Goal: Information Seeking & Learning: Understand process/instructions

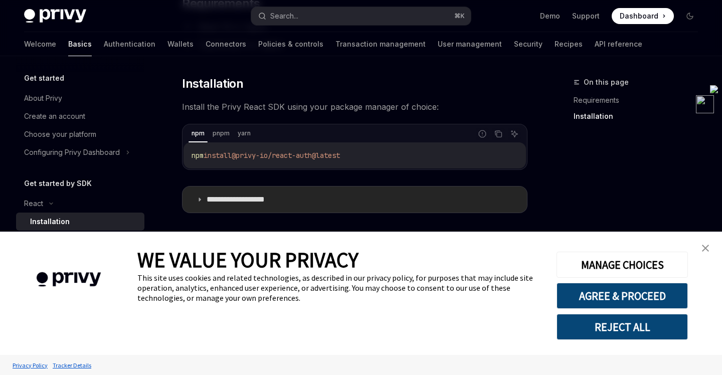
click at [200, 199] on icon at bounding box center [200, 200] width 6 height 6
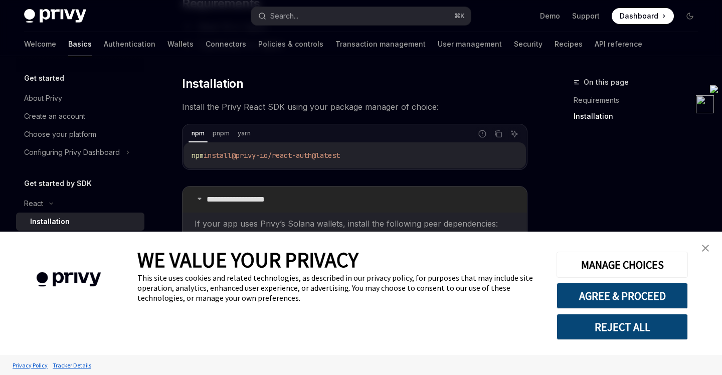
click at [200, 199] on icon at bounding box center [200, 199] width 6 height 6
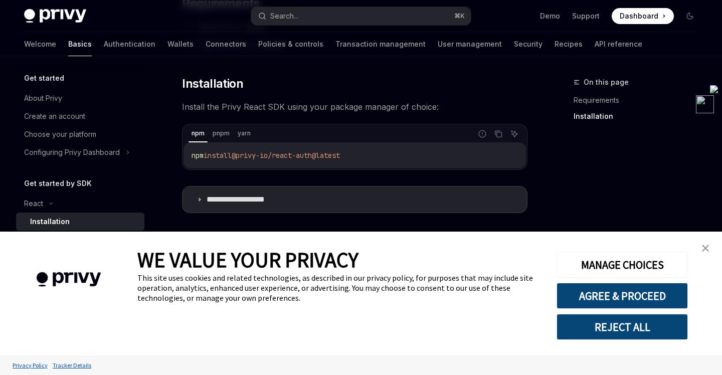
drag, startPoint x: 705, startPoint y: 248, endPoint x: 515, endPoint y: 250, distance: 190.1
click at [705, 248] on img "close banner" at bounding box center [705, 248] width 7 height 7
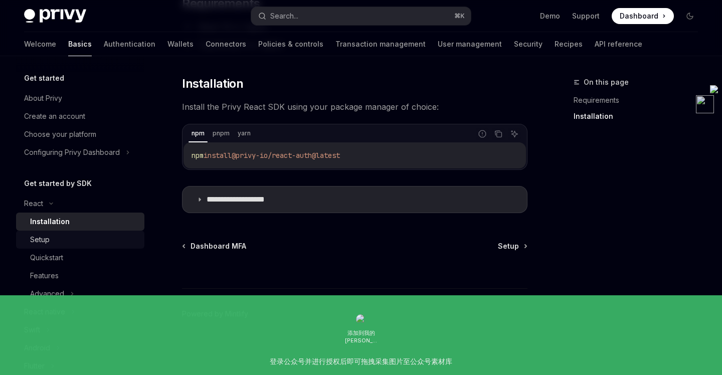
click at [75, 237] on div "Setup" at bounding box center [84, 240] width 108 height 12
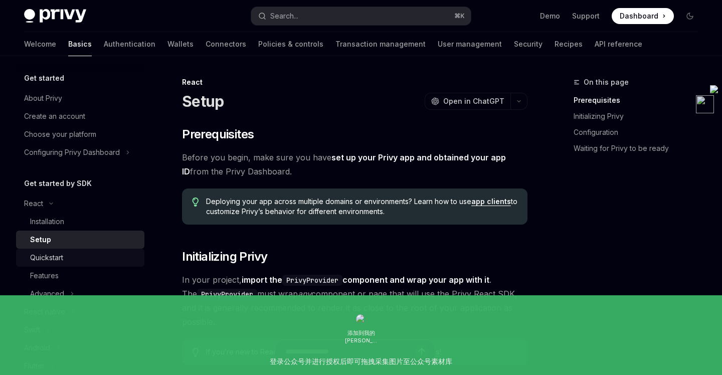
click at [87, 251] on link "Quickstart" at bounding box center [80, 258] width 128 height 18
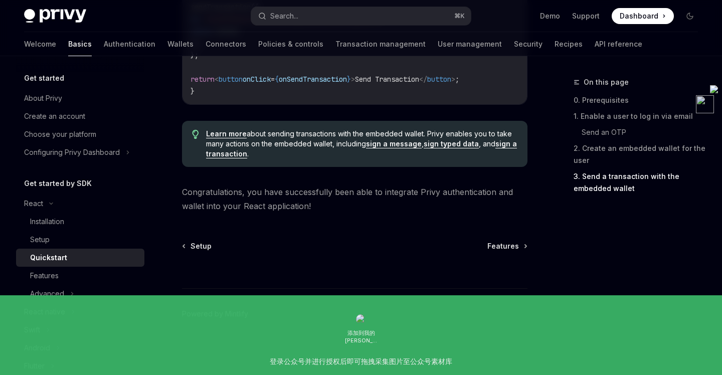
scroll to position [1093, 0]
click at [90, 240] on div "Setup" at bounding box center [84, 240] width 108 height 12
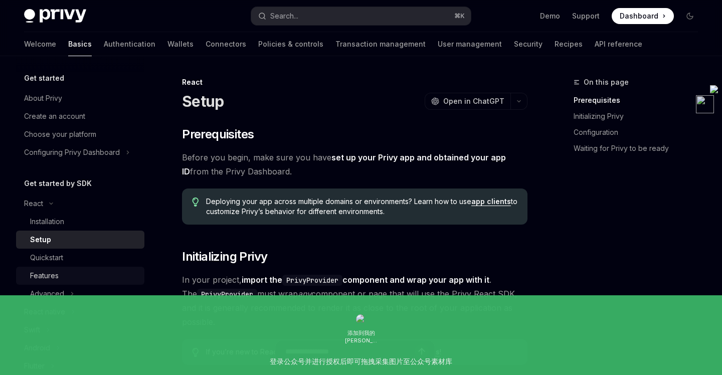
click at [89, 277] on div "Features" at bounding box center [84, 276] width 108 height 12
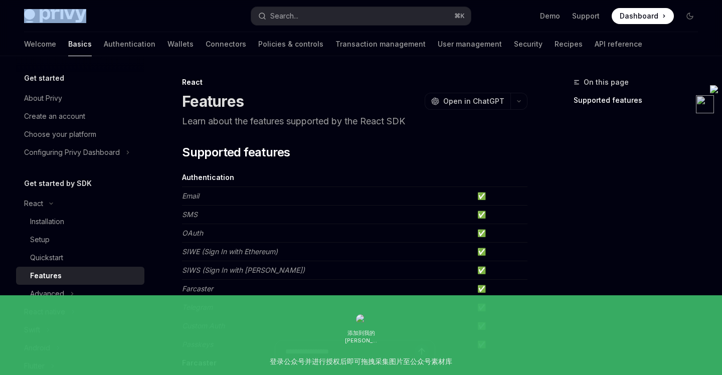
drag, startPoint x: 99, startPoint y: 17, endPoint x: 41, endPoint y: 15, distance: 58.2
click at [41, 15] on div "Privy Docs home page" at bounding box center [133, 16] width 219 height 14
click at [73, 222] on div "Installation" at bounding box center [84, 222] width 108 height 12
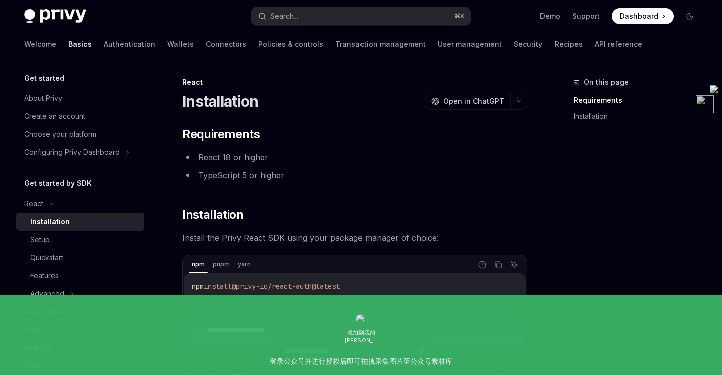
click at [280, 290] on span "@privy-io/react-auth@latest" at bounding box center [286, 286] width 108 height 9
click at [246, 281] on code "pnpm install @privy-io/react-auth@latest" at bounding box center [355, 286] width 327 height 12
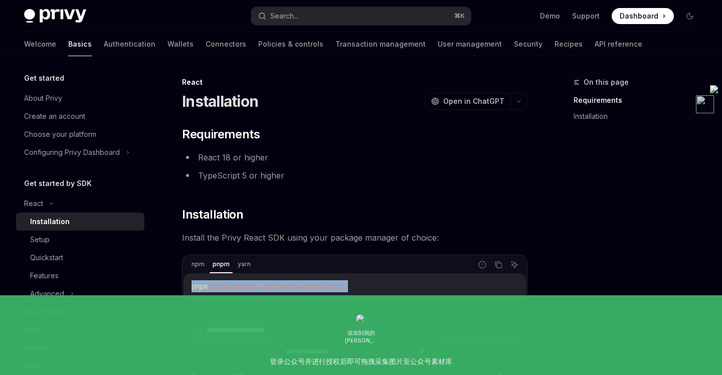
click at [246, 281] on code "pnpm install @privy-io/react-auth@latest" at bounding box center [355, 286] width 327 height 12
copy div "pnpm install @privy-io/react-auth@latest"
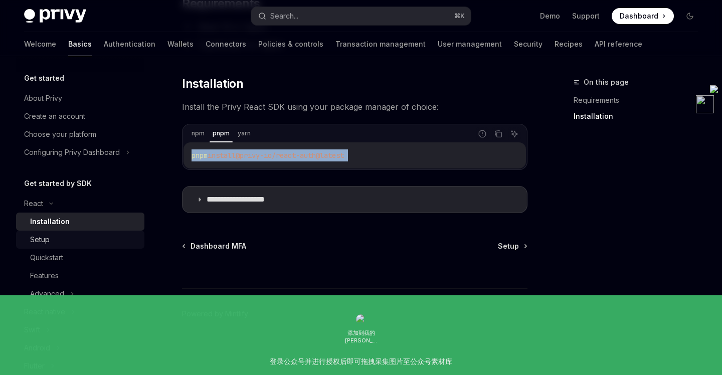
click at [73, 234] on div "Setup" at bounding box center [84, 240] width 108 height 12
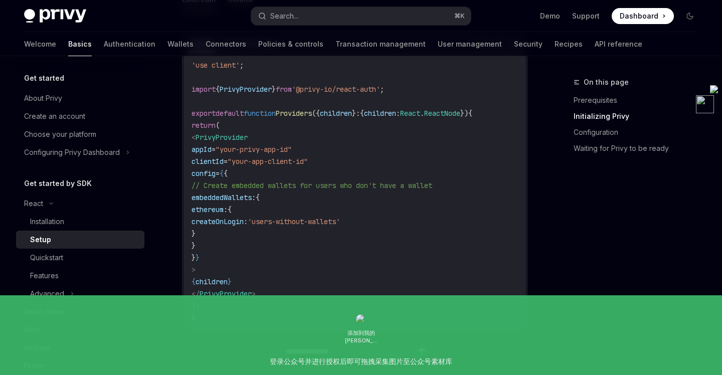
scroll to position [355, 0]
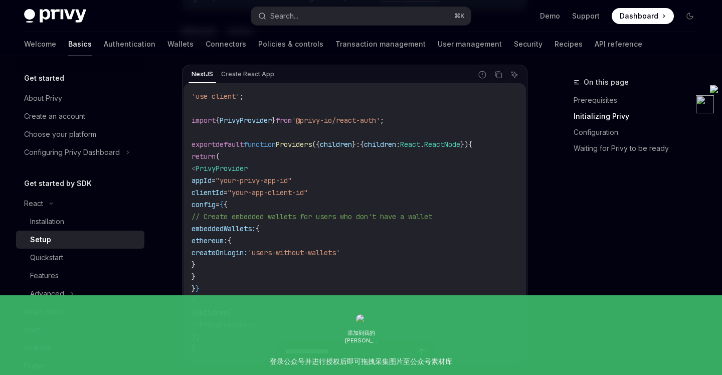
click at [292, 116] on span "from" at bounding box center [284, 120] width 16 height 9
click at [292, 117] on span "from" at bounding box center [284, 120] width 16 height 9
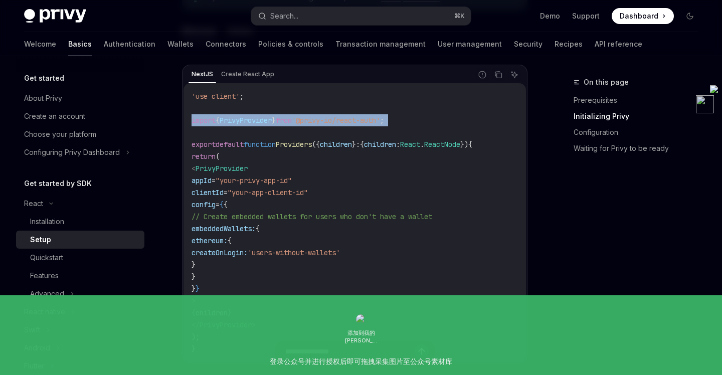
click at [292, 117] on span "from" at bounding box center [284, 120] width 16 height 9
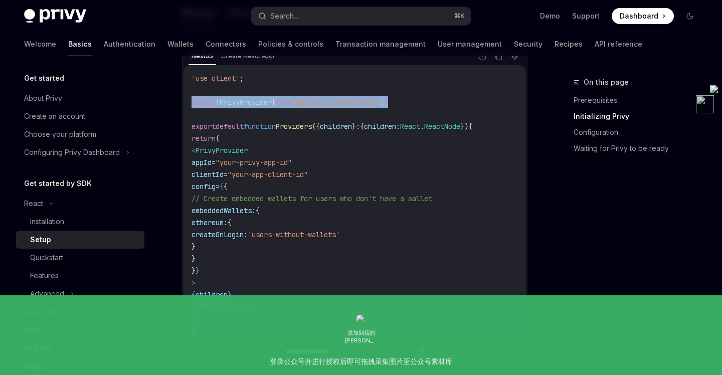
scroll to position [375, 0]
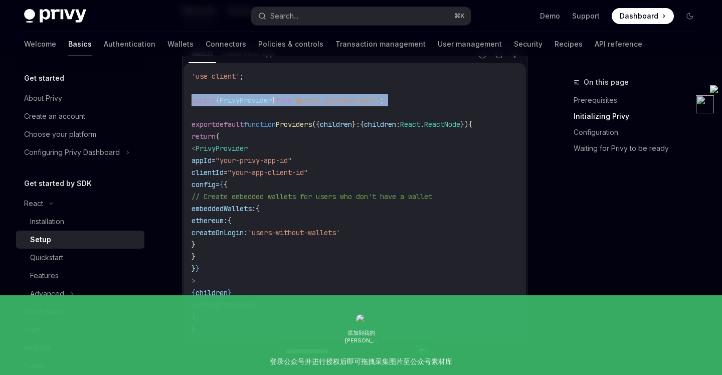
drag, startPoint x: 282, startPoint y: 305, endPoint x: 199, endPoint y: 150, distance: 176.0
click at [199, 150] on code "'use client' ; import { PrivyProvider } from '@privy-io/react-auth' ; export de…" at bounding box center [355, 202] width 327 height 265
copy code "< PrivyProvider appId = "your-privy-app-id" clientId = "your-app-client-id" con…"
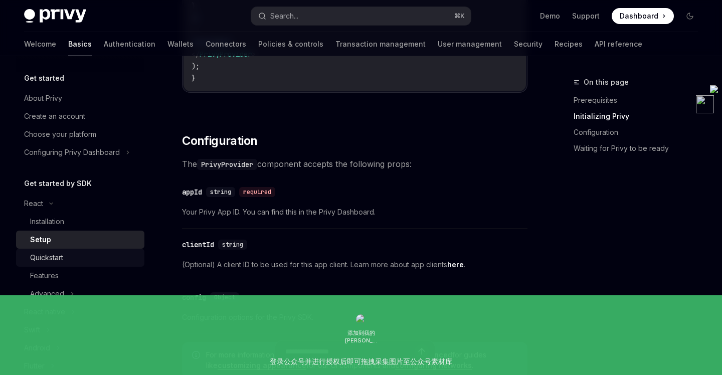
scroll to position [627, 0]
click at [76, 259] on div "Quickstart" at bounding box center [84, 258] width 108 height 12
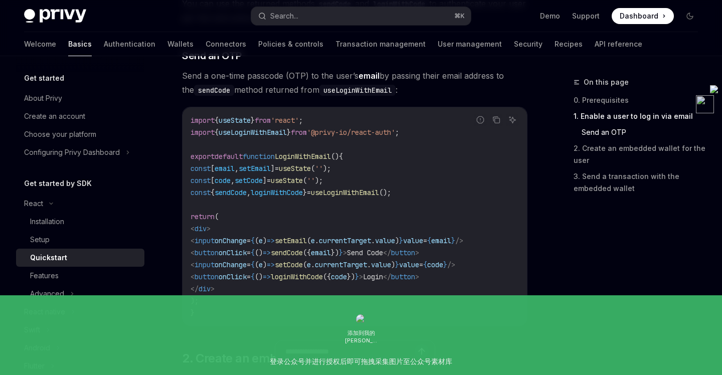
scroll to position [436, 0]
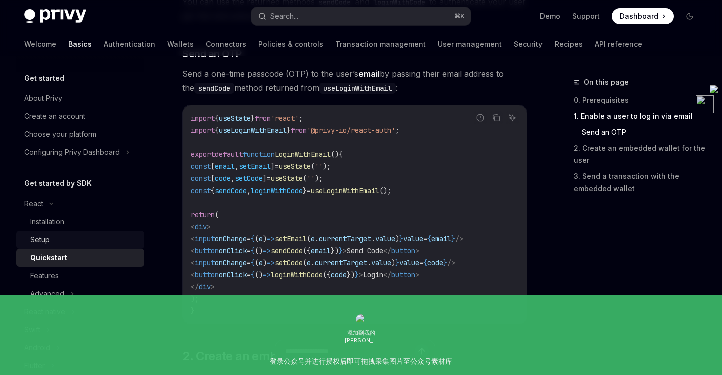
click at [77, 234] on div "Setup" at bounding box center [84, 240] width 108 height 12
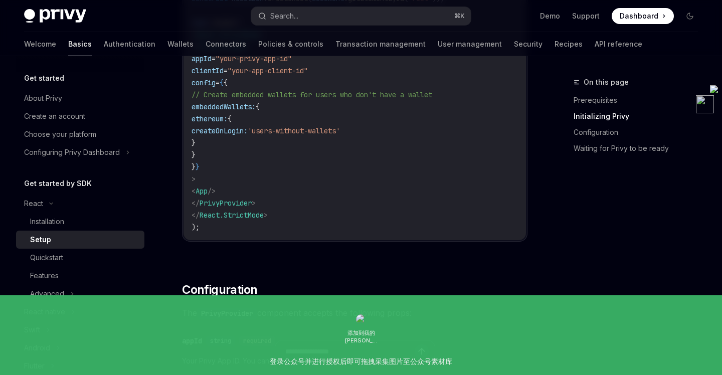
scroll to position [565, 0]
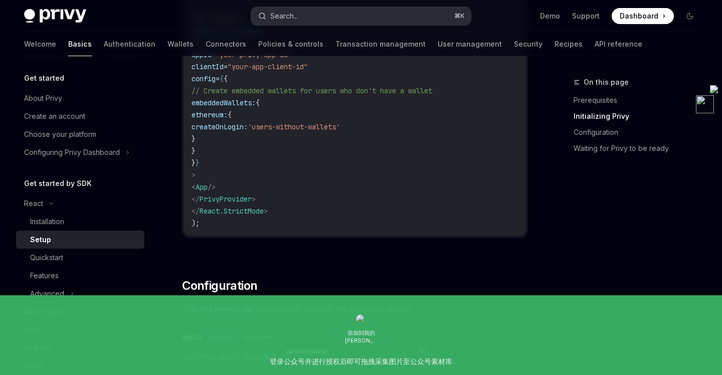
click at [296, 21] on div "Search..." at bounding box center [284, 16] width 28 height 12
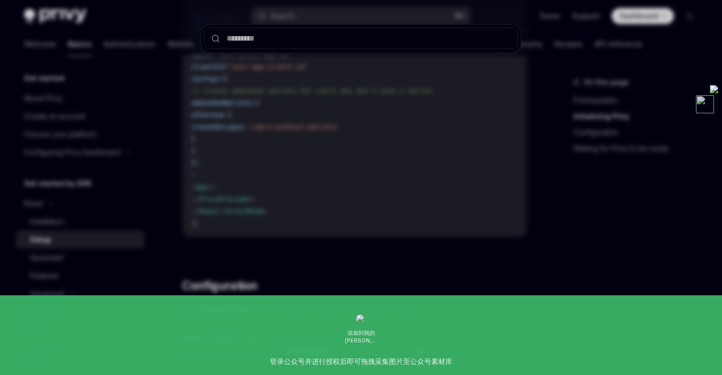
click at [140, 96] on div at bounding box center [361, 187] width 722 height 375
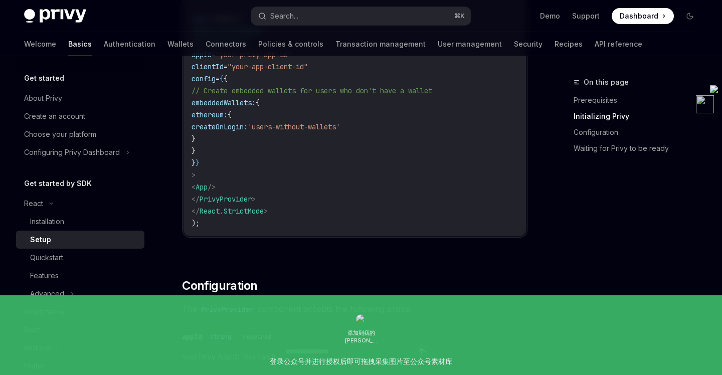
scroll to position [564, 0]
click at [104, 46] on link "Authentication" at bounding box center [130, 44] width 52 height 24
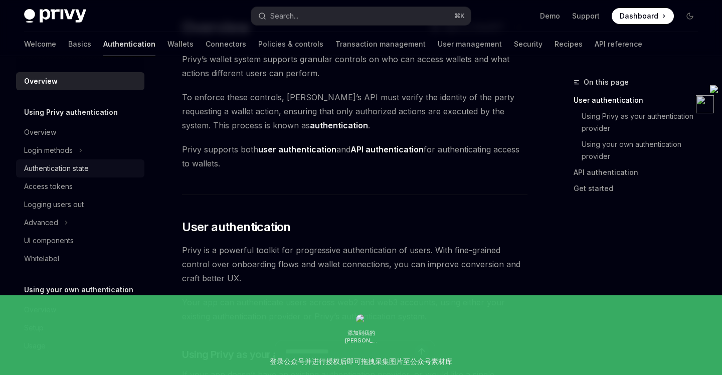
scroll to position [56, 0]
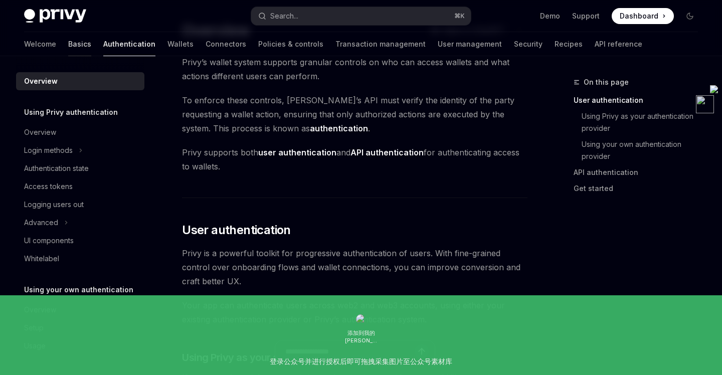
click at [68, 45] on link "Basics" at bounding box center [79, 44] width 23 height 24
type textarea "*"
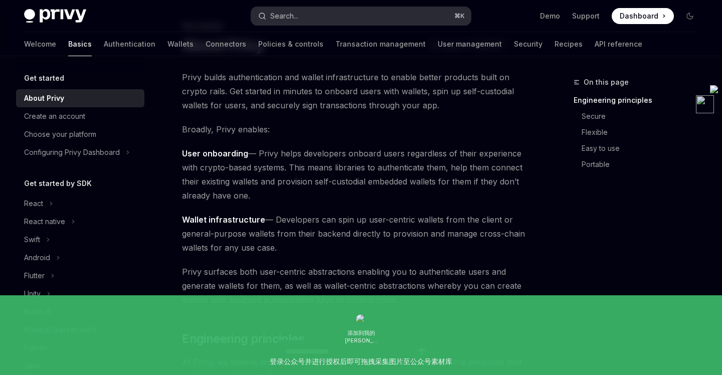
click at [323, 17] on button "Search... ⌘ K" at bounding box center [360, 16] width 219 height 18
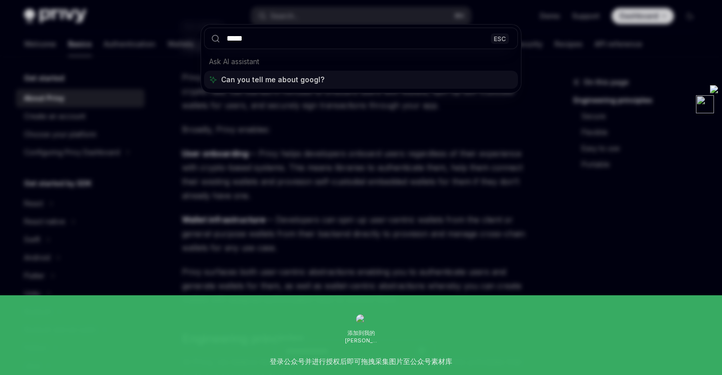
type input "******"
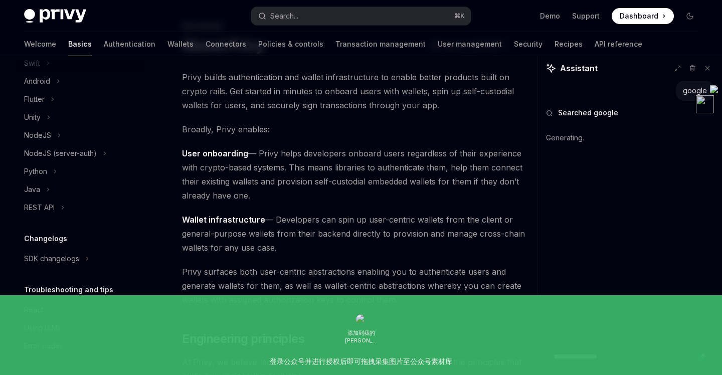
scroll to position [61, 0]
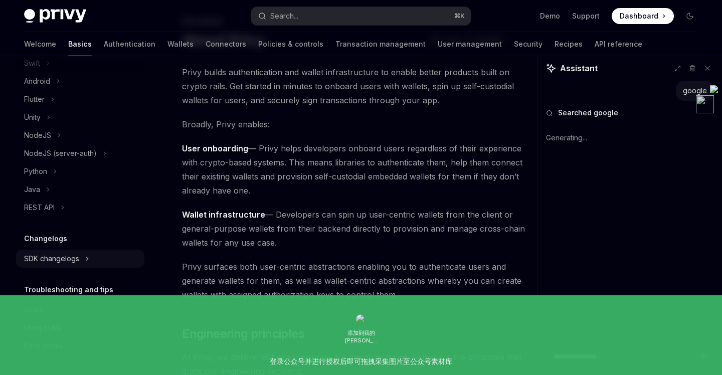
click at [74, 264] on div "SDK changelogs" at bounding box center [51, 259] width 55 height 12
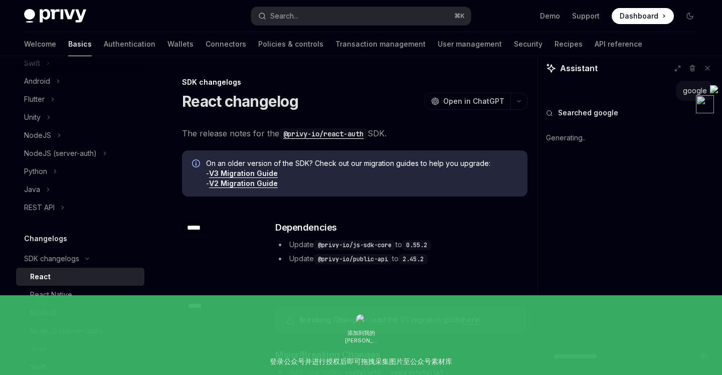
click at [69, 275] on div "React" at bounding box center [84, 277] width 108 height 12
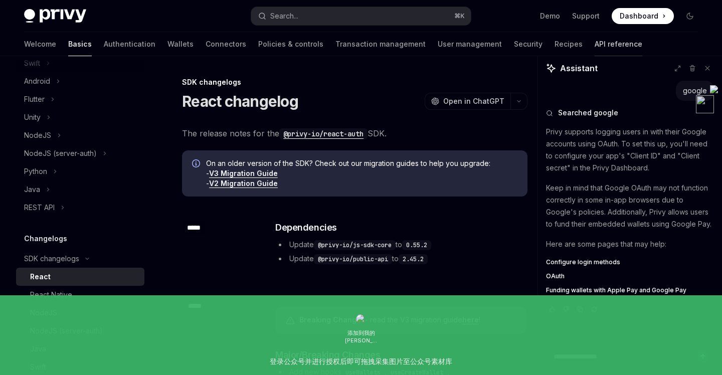
click at [595, 49] on link "API reference" at bounding box center [619, 44] width 48 height 24
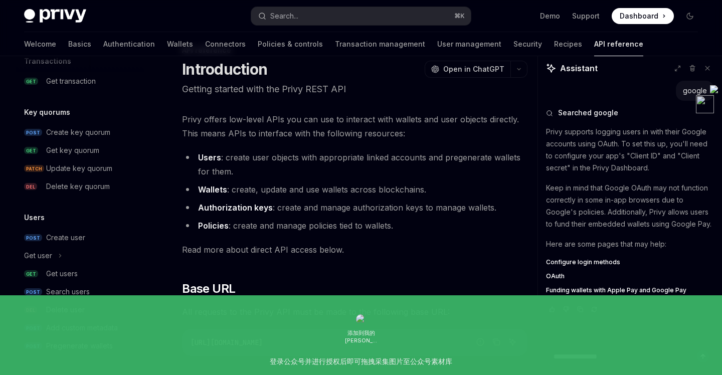
scroll to position [33, 0]
click at [103, 43] on link "Authentication" at bounding box center [129, 44] width 52 height 24
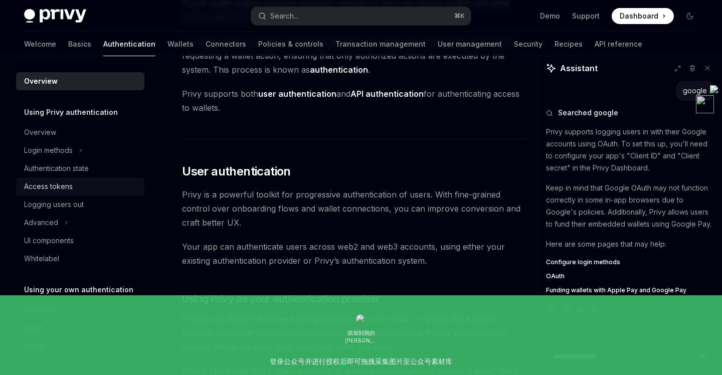
scroll to position [121, 0]
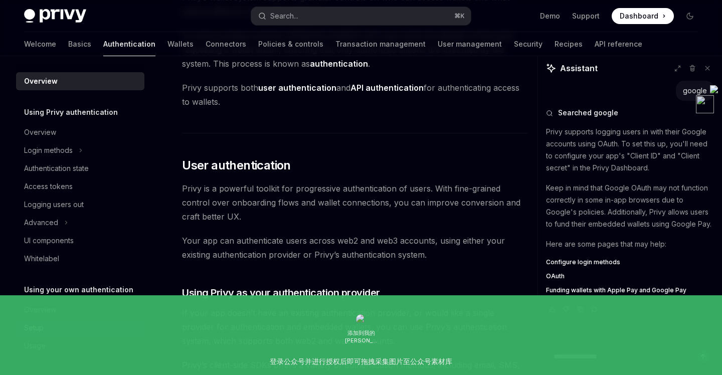
click at [46, 329] on div "Setup" at bounding box center [81, 328] width 114 height 12
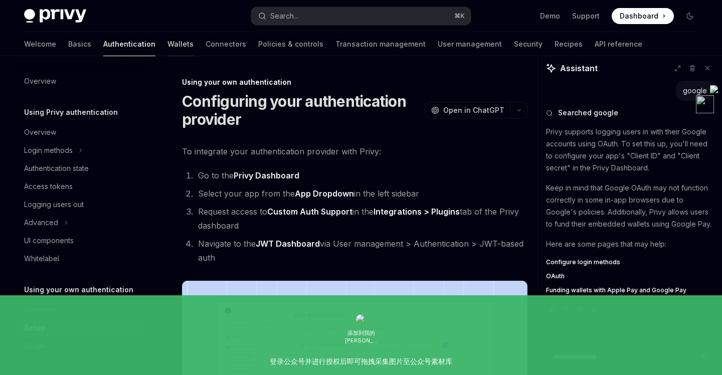
click at [168, 47] on link "Wallets" at bounding box center [181, 44] width 26 height 24
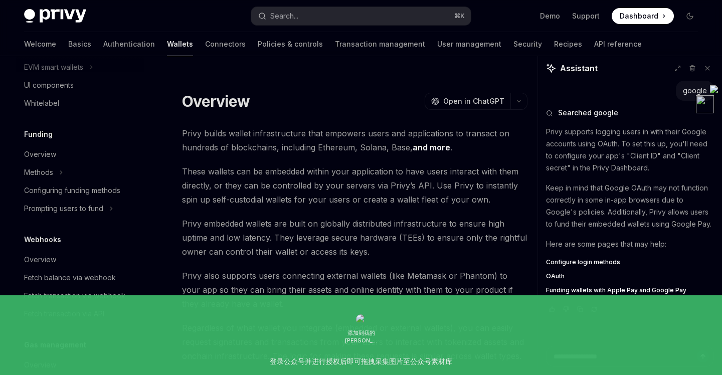
scroll to position [346, 0]
click at [68, 40] on link "Basics" at bounding box center [79, 44] width 23 height 24
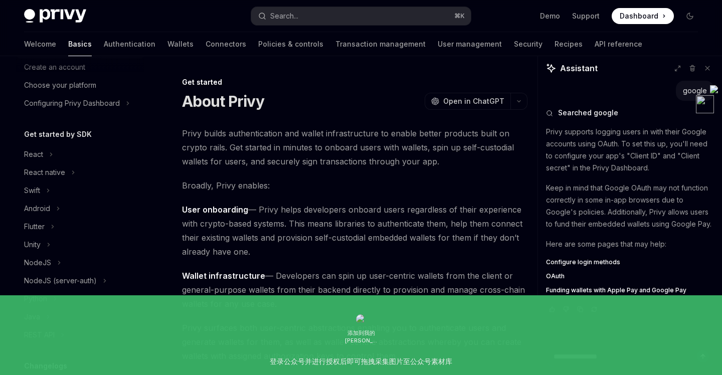
scroll to position [48, 0]
click at [53, 163] on button "React" at bounding box center [80, 156] width 128 height 18
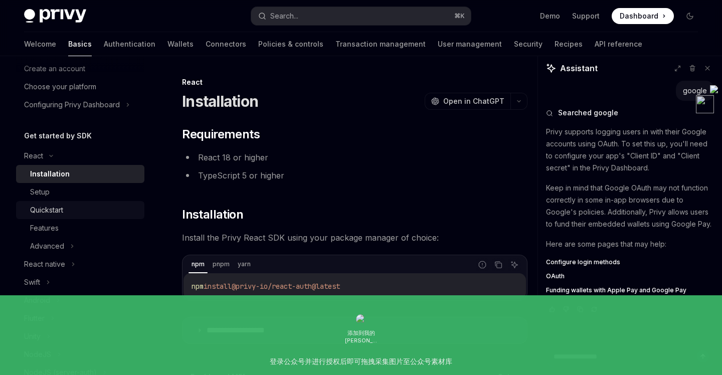
click at [63, 212] on div "Quickstart" at bounding box center [46, 210] width 33 height 12
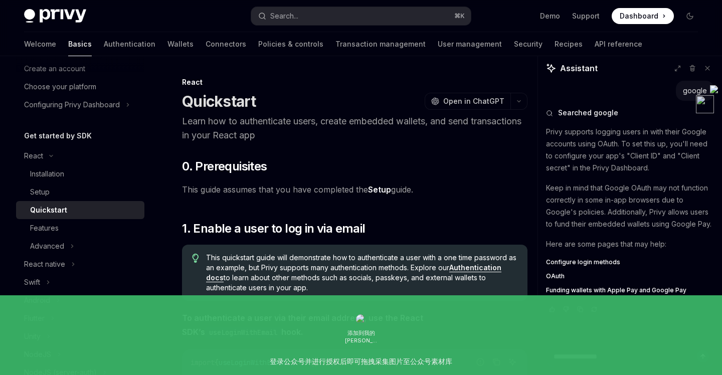
click at [375, 192] on link "Setup" at bounding box center [379, 190] width 23 height 11
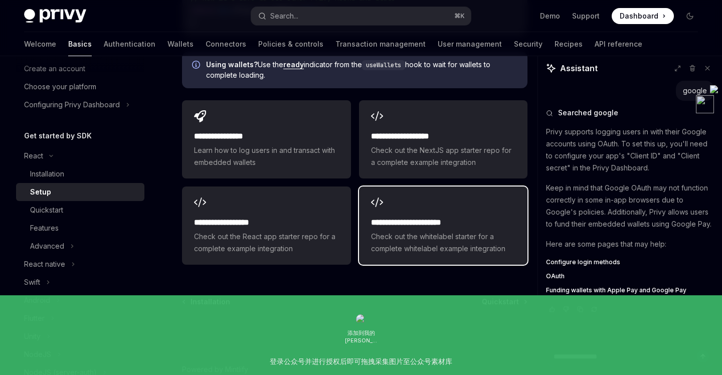
scroll to position [1472, 0]
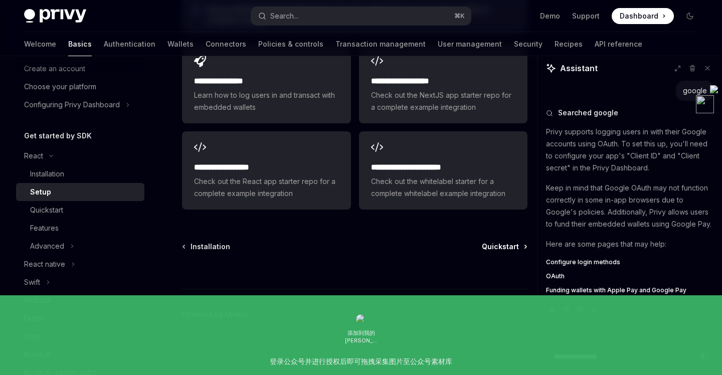
click at [510, 245] on span "Quickstart" at bounding box center [500, 247] width 37 height 10
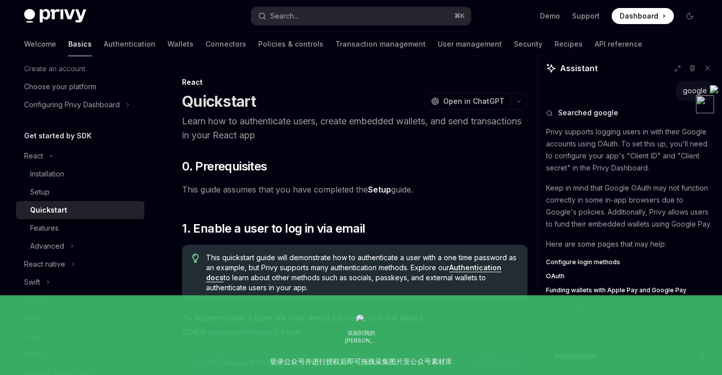
type textarea "*"
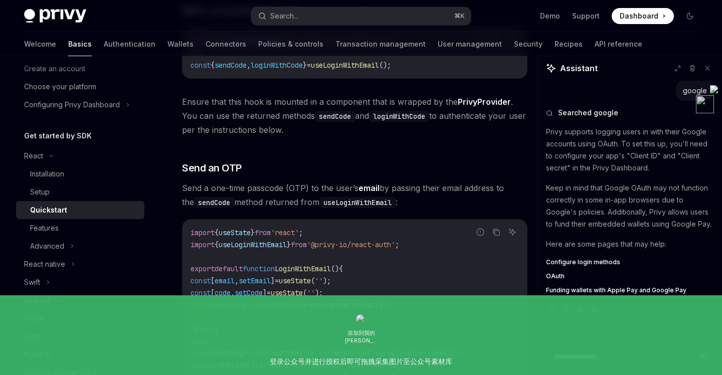
scroll to position [322, 0]
click at [557, 18] on link "Demo" at bounding box center [550, 16] width 20 height 10
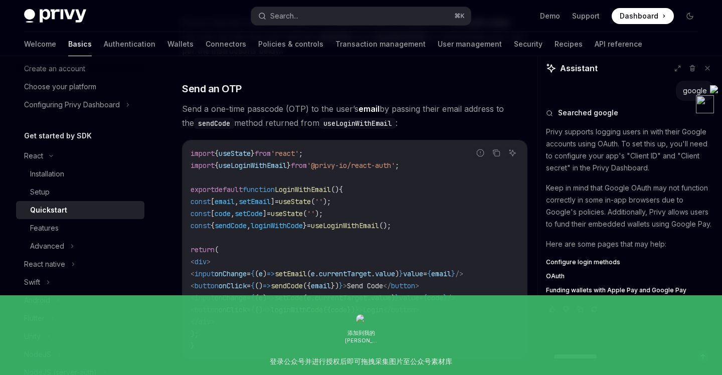
scroll to position [405, 0]
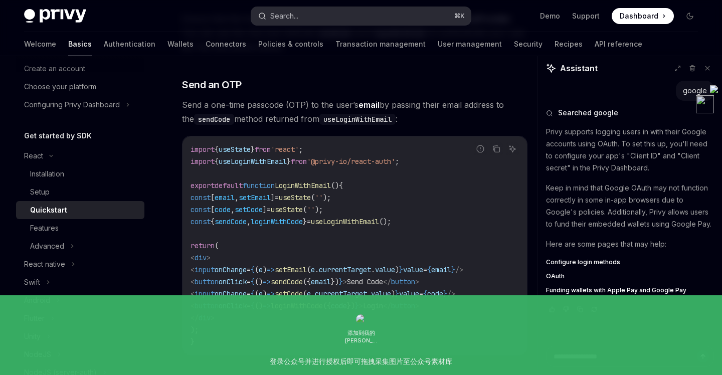
click at [370, 14] on button "Search... ⌘ K" at bounding box center [360, 16] width 219 height 18
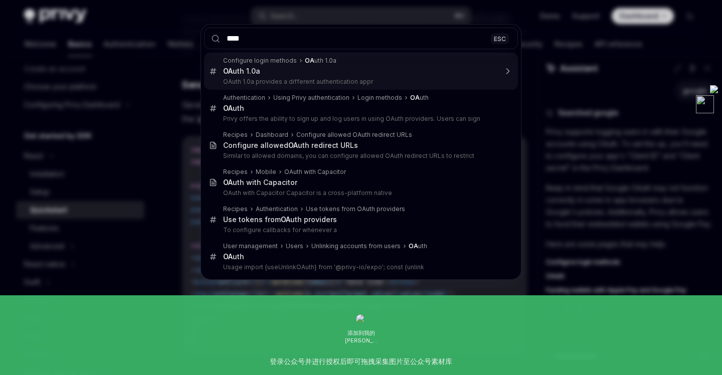
type input "*****"
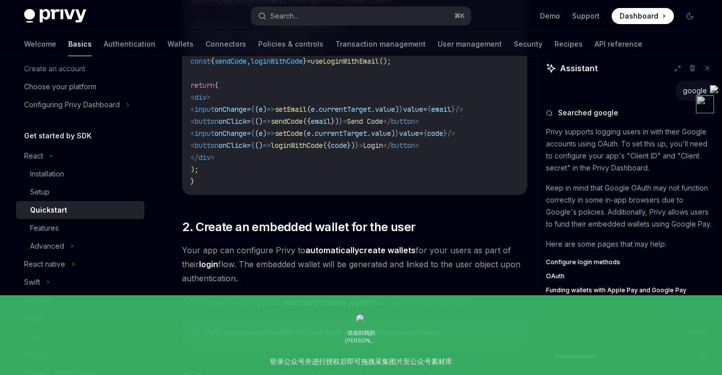
scroll to position [567, 0]
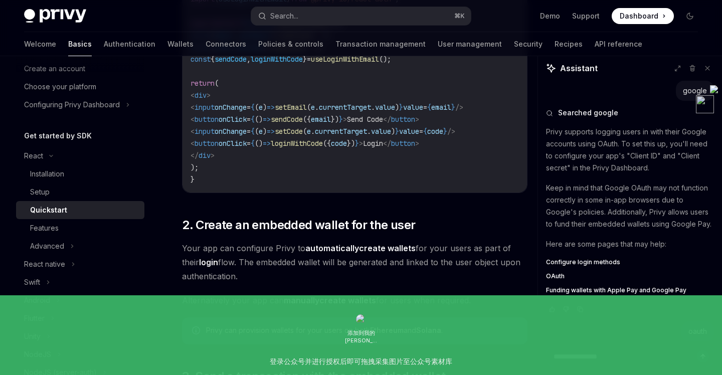
click at [560, 274] on span "OAuth" at bounding box center [555, 276] width 19 height 8
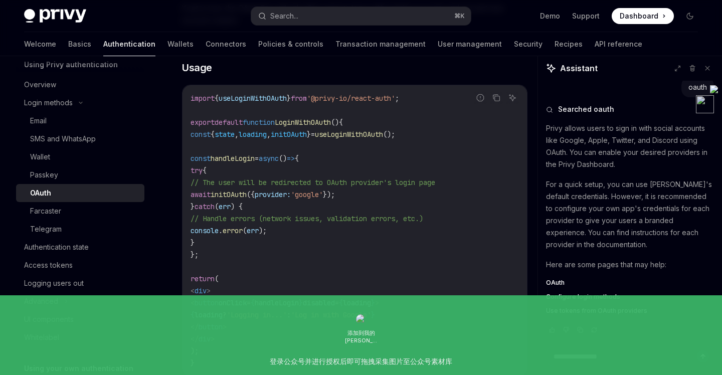
scroll to position [631, 0]
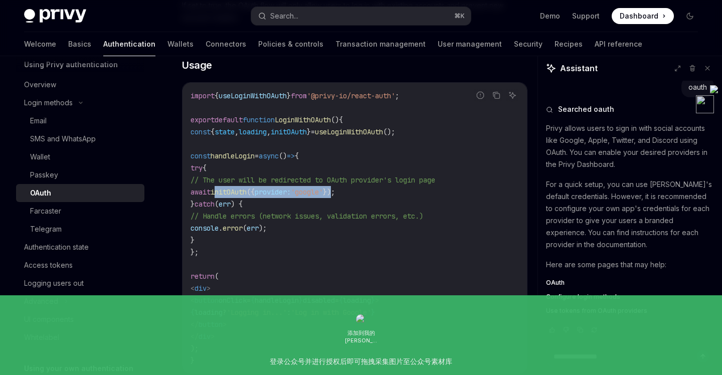
drag, startPoint x: 259, startPoint y: 175, endPoint x: 391, endPoint y: 176, distance: 132.4
click at [335, 188] on span "await initOAuth ({ provider: 'google' });" at bounding box center [263, 192] width 144 height 9
copy span "initOAuth ({ provider: 'google' }"
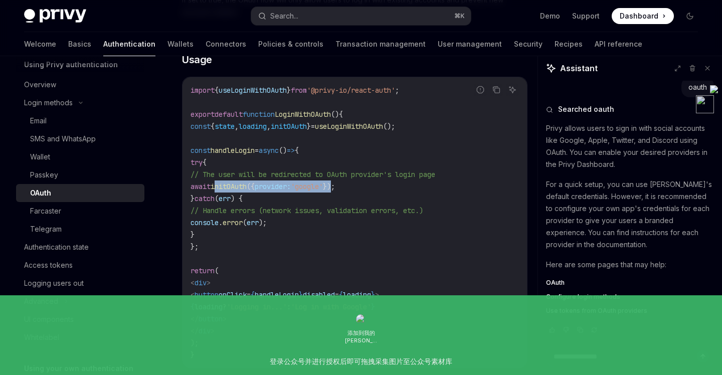
drag, startPoint x: 211, startPoint y: 229, endPoint x: 210, endPoint y: 139, distance: 90.3
click at [196, 136] on code "import { useLoginWithOAuth } from '@privy-io/react-auth' ; export default funct…" at bounding box center [355, 222] width 329 height 277
copy code "const handleLogin = async () => { try { // The user will be redirected to OAuth…"
click at [92, 138] on div "SMS and WhatsApp" at bounding box center [63, 139] width 66 height 12
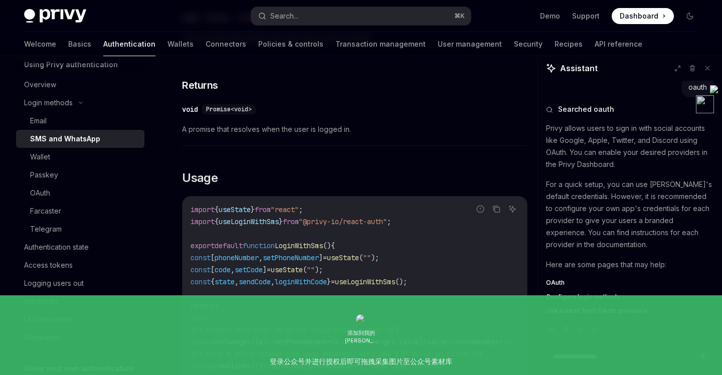
scroll to position [1186, 0]
click at [263, 219] on span "useLoginWithSms" at bounding box center [249, 220] width 60 height 9
click at [263, 218] on span "useLoginWithSms" at bounding box center [249, 220] width 60 height 9
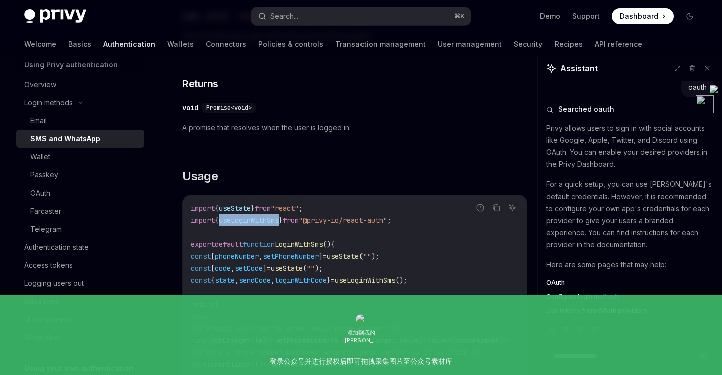
copy span "useLoginWithSms"
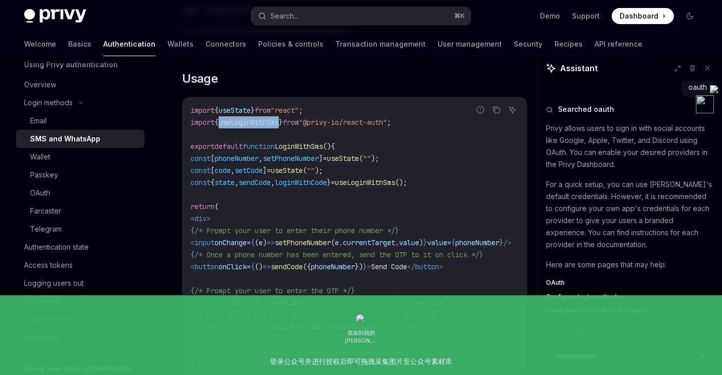
scroll to position [1286, 0]
click at [71, 126] on div "Email" at bounding box center [84, 121] width 108 height 12
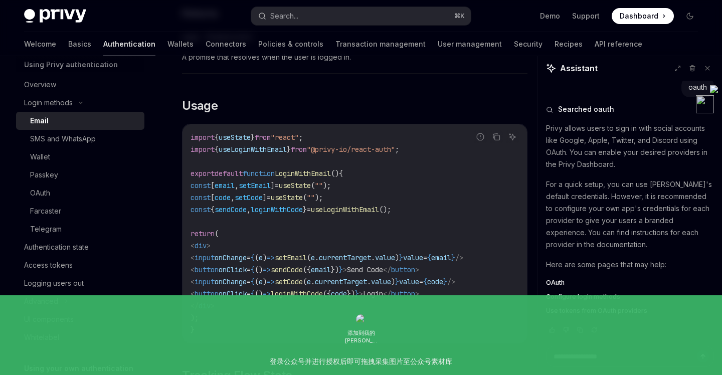
scroll to position [868, 0]
click at [276, 145] on span "useLoginWithEmail" at bounding box center [253, 149] width 68 height 9
click at [275, 145] on span "useLoginWithEmail" at bounding box center [253, 149] width 68 height 9
copy span "useLoginWithEmail"
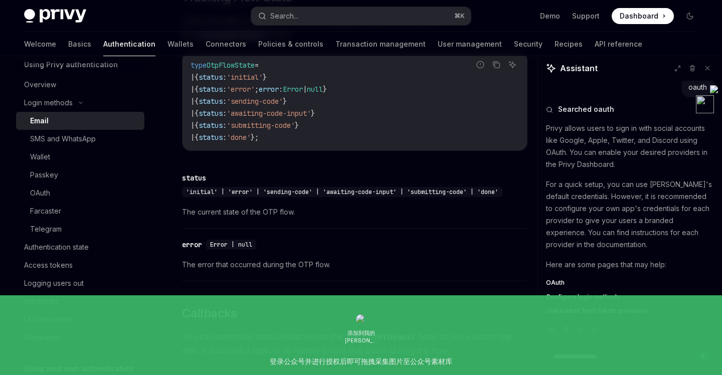
scroll to position [1244, 0]
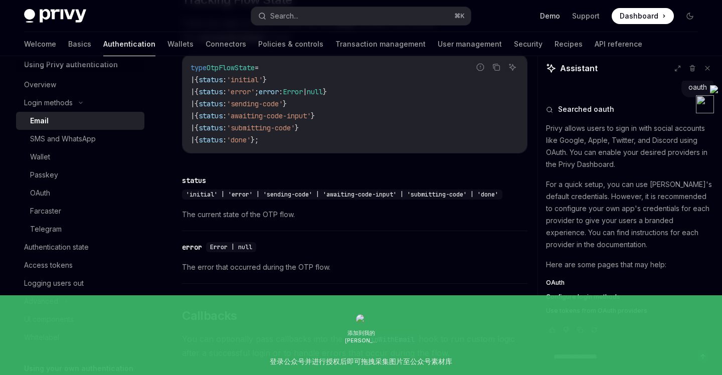
click at [547, 16] on link "Demo" at bounding box center [550, 16] width 20 height 10
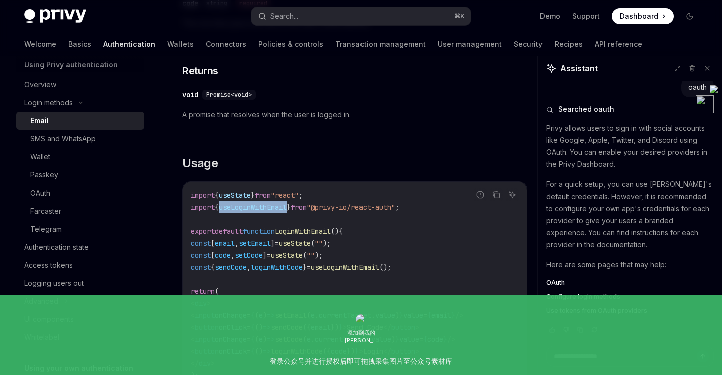
scroll to position [804, 0]
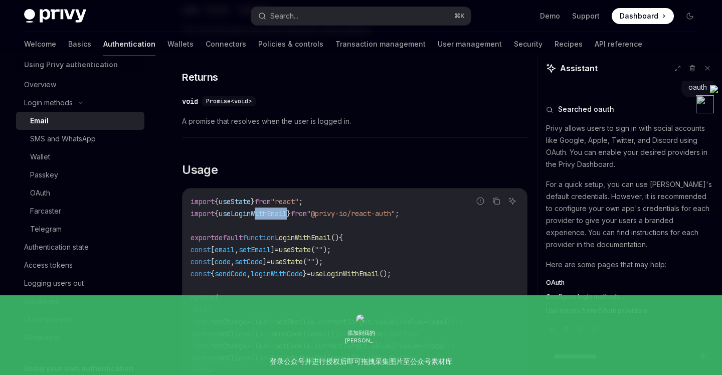
click at [264, 209] on span "useLoginWithEmail" at bounding box center [253, 213] width 68 height 9
copy span "ithEmail"
click at [265, 209] on span "useLoginWithEmail" at bounding box center [253, 213] width 68 height 9
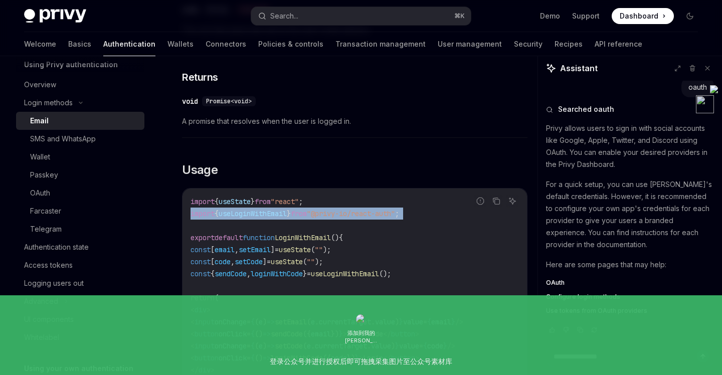
click at [265, 209] on span "useLoginWithEmail" at bounding box center [253, 213] width 68 height 9
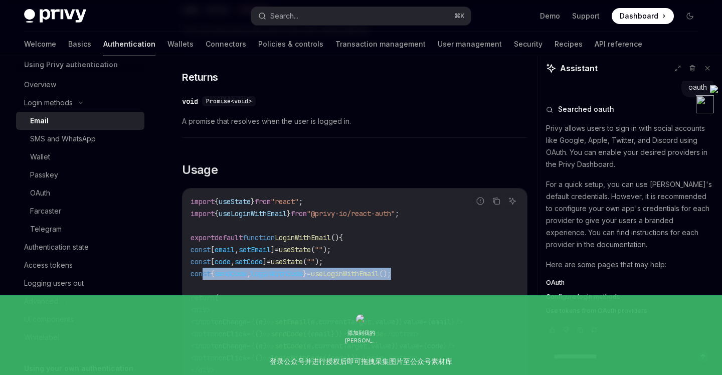
drag, startPoint x: 445, startPoint y: 265, endPoint x: 202, endPoint y: 262, distance: 243.3
click at [202, 262] on code "import { useState } from "react" ; import { useLoginWithEmail } from "@privy-io…" at bounding box center [355, 298] width 329 height 205
copy span "onst { sendCode , loginWithCode } = useLoginWithEmail ();"
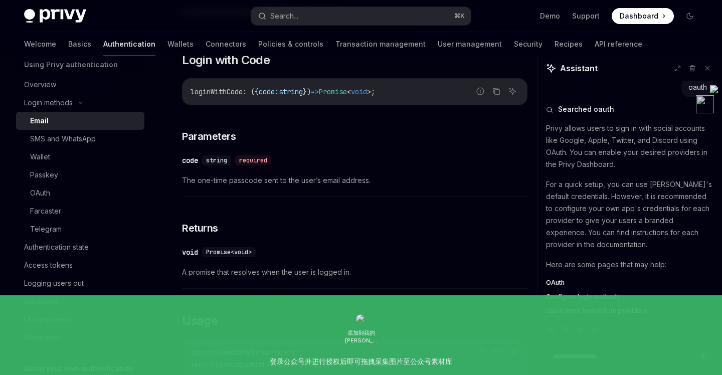
scroll to position [652, 0]
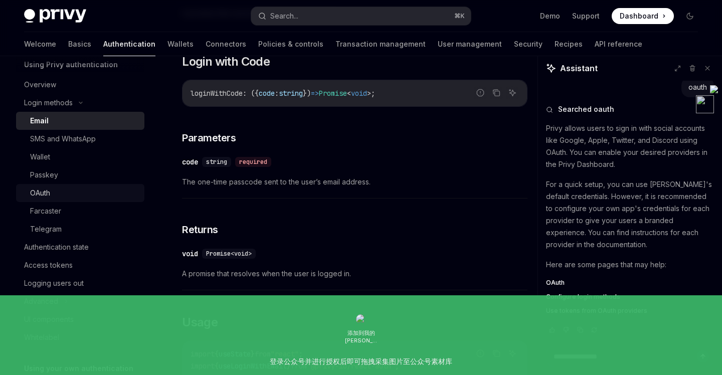
click at [83, 196] on div "OAuth" at bounding box center [84, 193] width 108 height 12
type textarea "*"
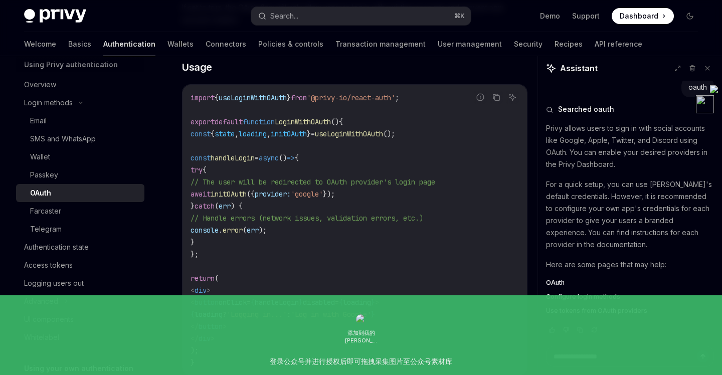
scroll to position [615, 0]
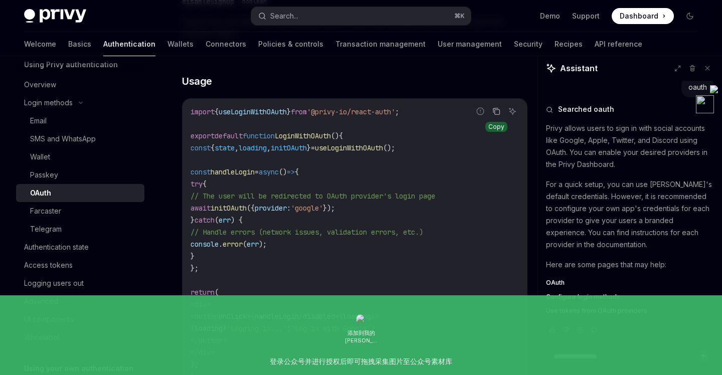
click at [499, 107] on icon "Copy the contents from the code block" at bounding box center [497, 111] width 8 height 8
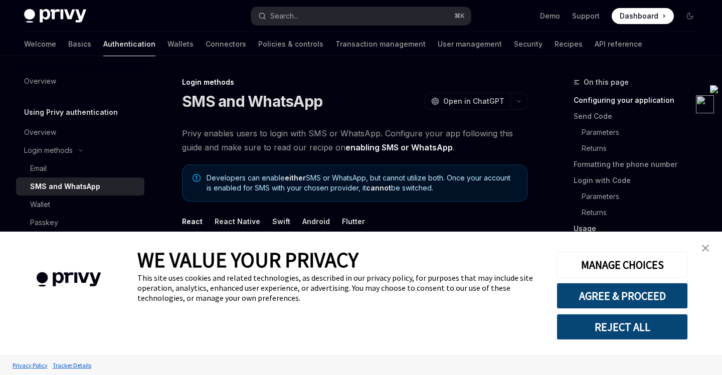
scroll to position [134, 0]
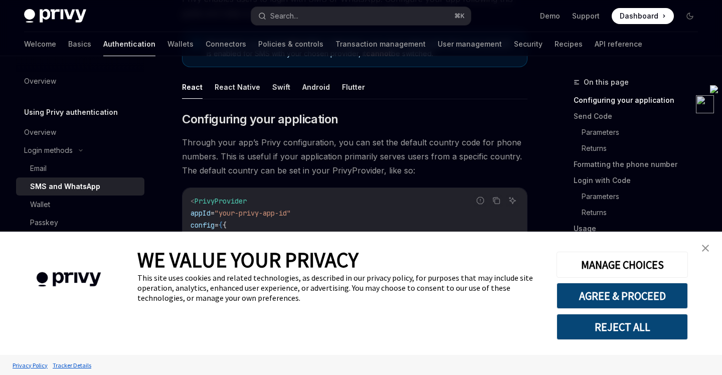
drag, startPoint x: 711, startPoint y: 249, endPoint x: 659, endPoint y: 250, distance: 52.7
click at [711, 249] on link "close banner" at bounding box center [706, 248] width 20 height 20
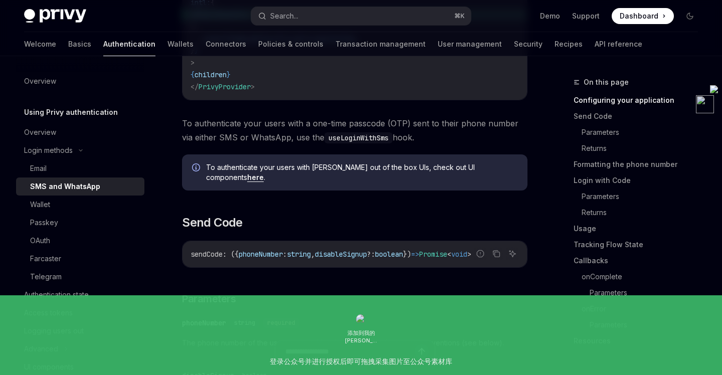
scroll to position [372, 0]
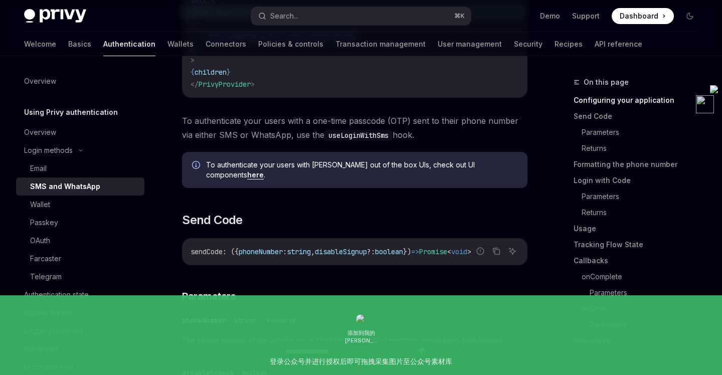
drag, startPoint x: 319, startPoint y: 260, endPoint x: 369, endPoint y: 259, distance: 49.7
click at [369, 259] on div "Report incorrect code Copy Ask AI sendCode : ({ phoneNumber : string , disableS…" at bounding box center [355, 251] width 346 height 27
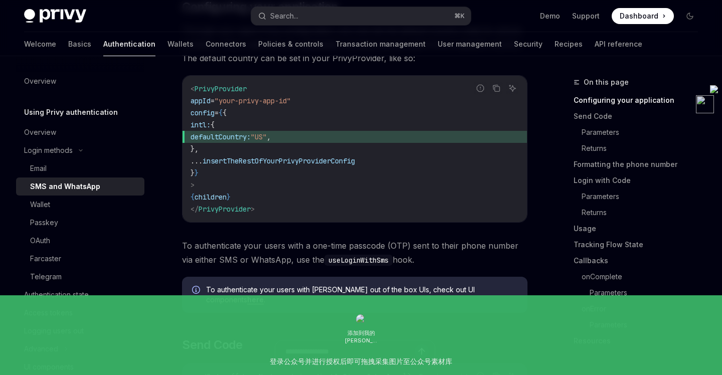
scroll to position [244, 0]
